Goal: Information Seeking & Learning: Learn about a topic

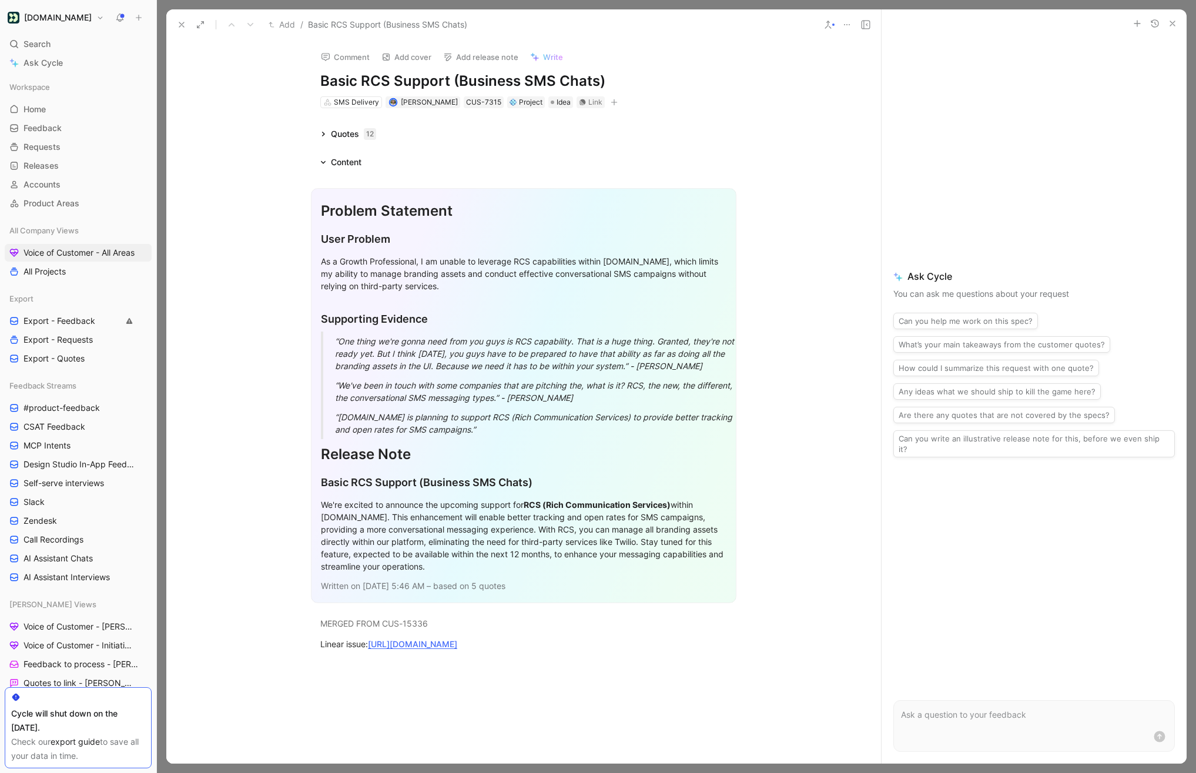
click at [206, 24] on button at bounding box center [200, 24] width 16 height 16
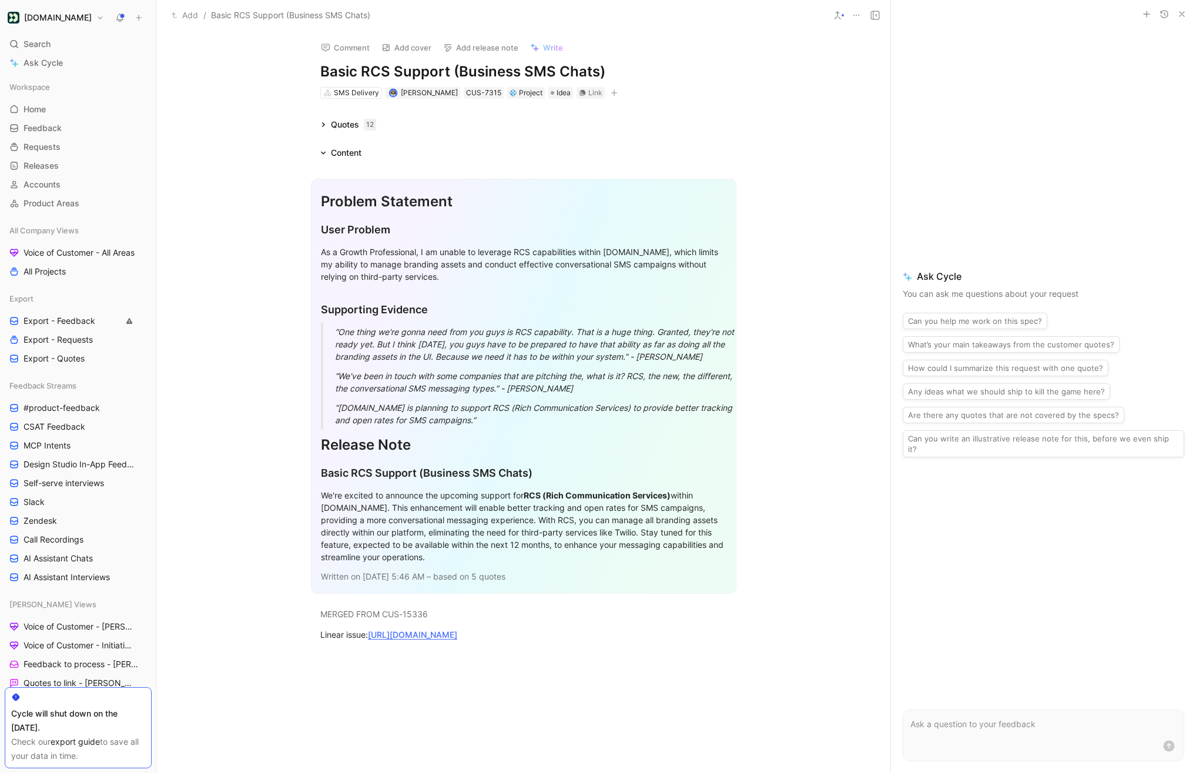
click at [293, 72] on h1 "Basic RCS Support (Business SMS Chats)" at bounding box center [523, 71] width 407 height 19
copy h1 "Basic RCS Support (Business SMS Chats)"
click at [293, 714] on form at bounding box center [1044, 735] width 282 height 52
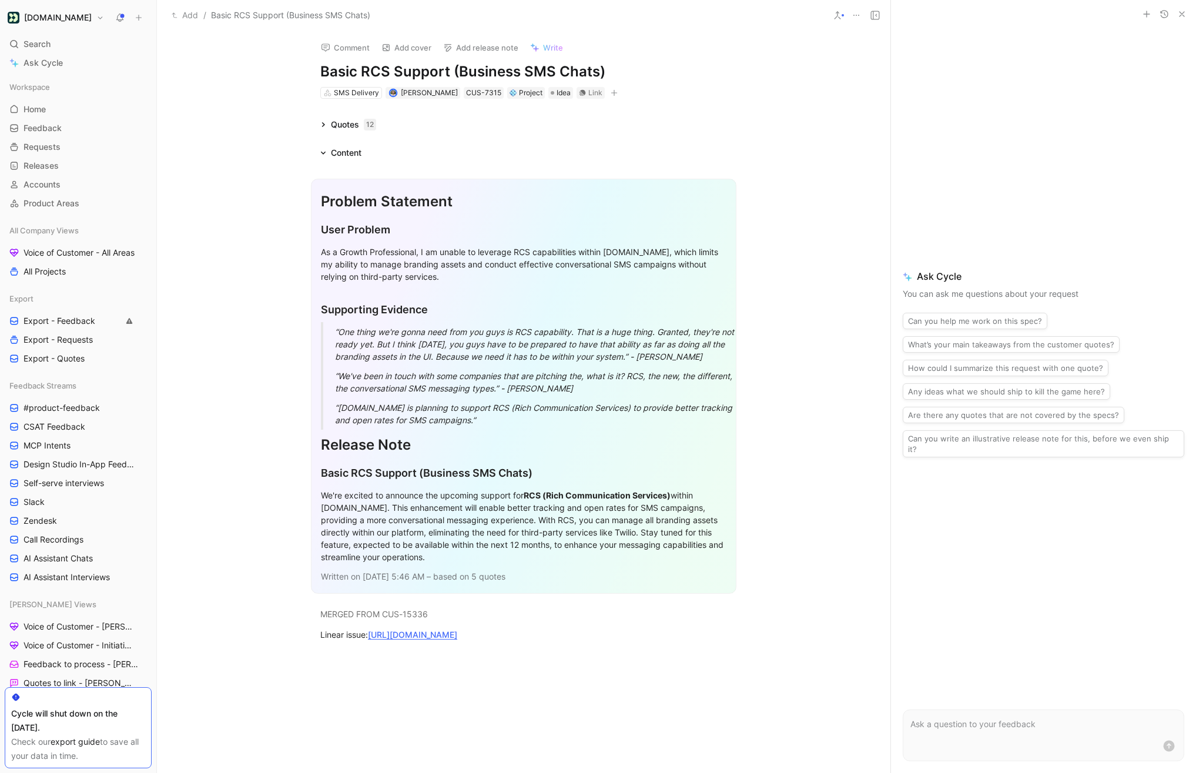
click at [293, 728] on p at bounding box center [1043, 724] width 266 height 14
click at [293, 50] on span "Write" at bounding box center [553, 47] width 20 height 11
